Goal: Task Accomplishment & Management: Manage account settings

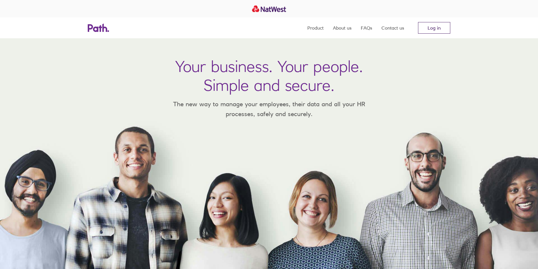
click at [424, 30] on link "Log in" at bounding box center [434, 28] width 32 height 12
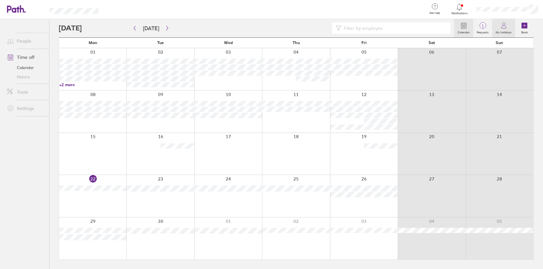
click at [506, 25] on icon at bounding box center [503, 25] width 7 height 7
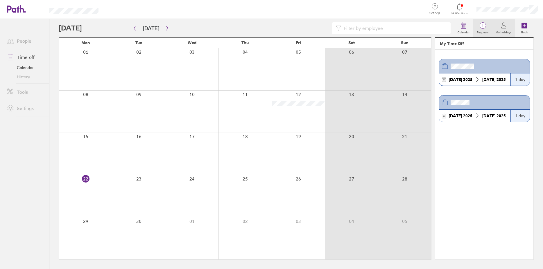
click at [487, 28] on span "1" at bounding box center [482, 26] width 19 height 5
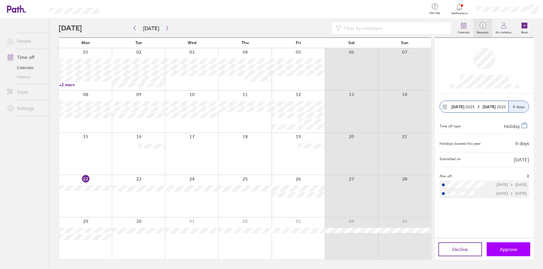
click at [508, 247] on span "Approve" at bounding box center [509, 249] width 18 height 5
click at [519, 254] on button "Approve" at bounding box center [509, 250] width 44 height 14
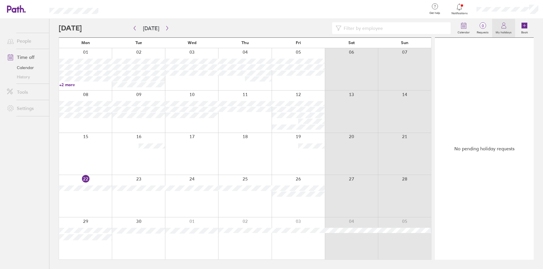
click at [504, 27] on icon at bounding box center [503, 25] width 7 height 7
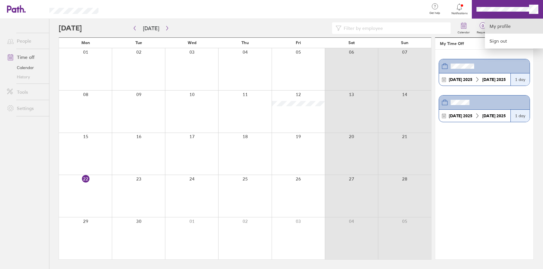
click at [509, 26] on link "My profile" at bounding box center [514, 26] width 58 height 15
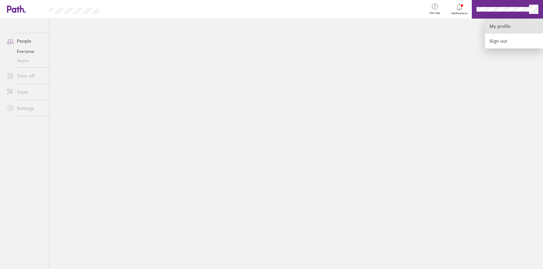
click at [501, 29] on link "My profile" at bounding box center [514, 26] width 58 height 15
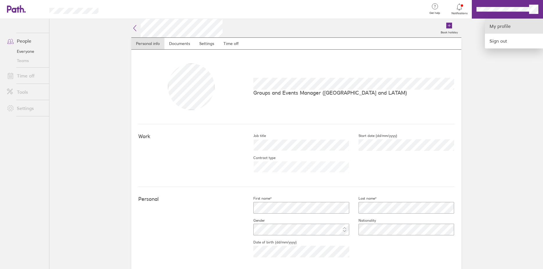
click at [495, 28] on link "My profile" at bounding box center [514, 26] width 58 height 15
click at [232, 44] on div at bounding box center [271, 134] width 543 height 269
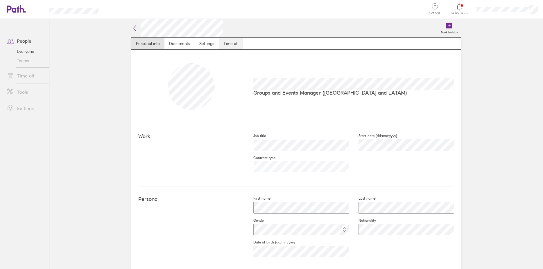
click at [233, 44] on link "Time off" at bounding box center [231, 44] width 24 height 12
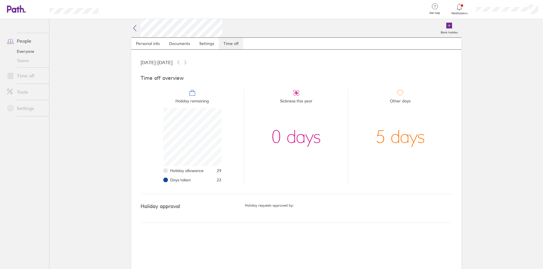
scroll to position [58, 58]
click at [450, 30] on label "Book holiday" at bounding box center [449, 31] width 24 height 5
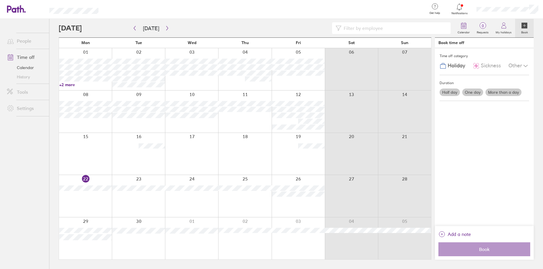
click at [84, 201] on div at bounding box center [85, 196] width 53 height 42
click at [451, 93] on label "Half day" at bounding box center [450, 93] width 20 height 8
click at [0, 0] on input "Half day" at bounding box center [0, 0] width 0 height 0
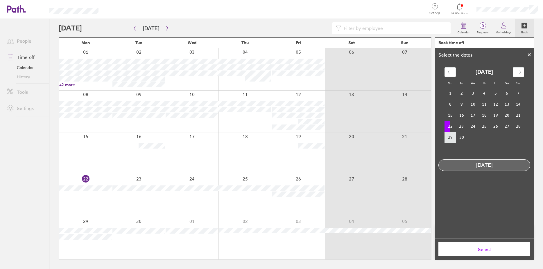
drag, startPoint x: 452, startPoint y: 128, endPoint x: 451, endPoint y: 132, distance: 4.7
click at [452, 128] on td "22" at bounding box center [450, 126] width 11 height 11
click at [480, 249] on span "Select" at bounding box center [485, 249] width 84 height 5
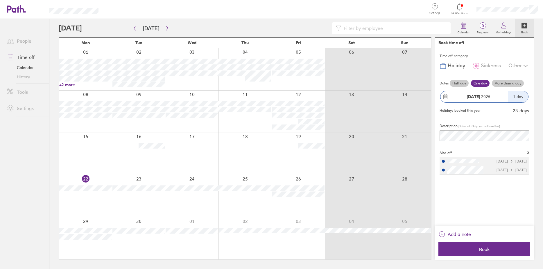
click at [459, 83] on label "Half day" at bounding box center [459, 83] width 19 height 7
click at [0, 0] on input "Half day" at bounding box center [0, 0] width 0 height 0
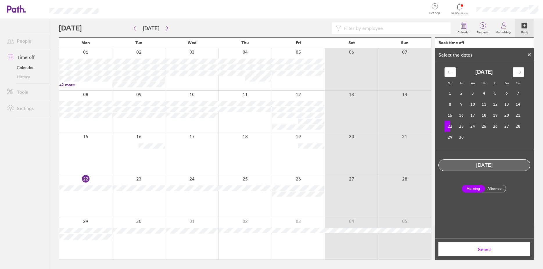
click at [496, 188] on label "Afternoon" at bounding box center [495, 188] width 23 height 7
click at [0, 0] on input "Afternoon" at bounding box center [0, 0] width 0 height 0
click at [490, 248] on span "Select" at bounding box center [485, 249] width 84 height 5
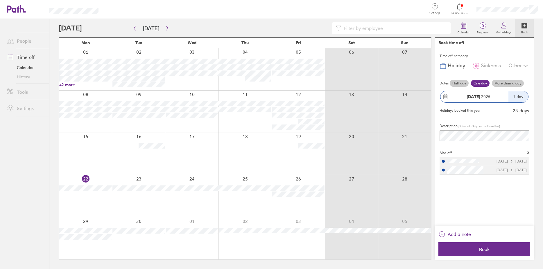
click at [459, 85] on label "Half day" at bounding box center [459, 83] width 19 height 7
click at [0, 0] on input "Half day" at bounding box center [0, 0] width 0 height 0
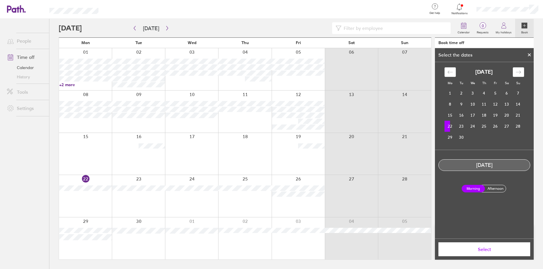
click at [497, 188] on label "Afternoon" at bounding box center [495, 188] width 23 height 7
click at [0, 0] on input "Afternoon" at bounding box center [0, 0] width 0 height 0
click at [489, 250] on span "Select" at bounding box center [485, 249] width 84 height 5
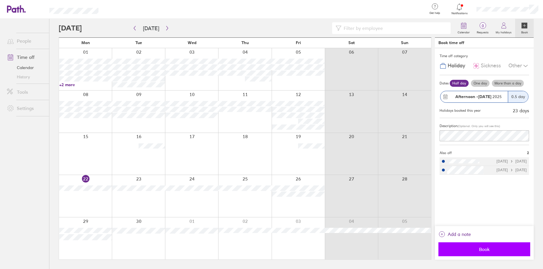
click at [488, 250] on span "Book" at bounding box center [485, 249] width 84 height 5
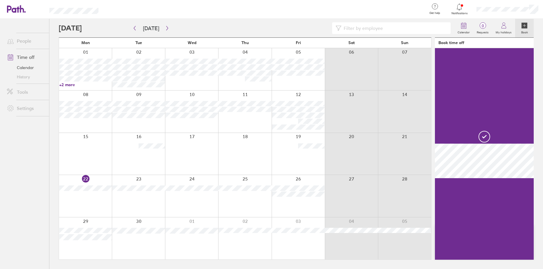
click at [456, 12] on span "Notifications" at bounding box center [459, 13] width 19 height 3
